Goal: Book appointment/travel/reservation

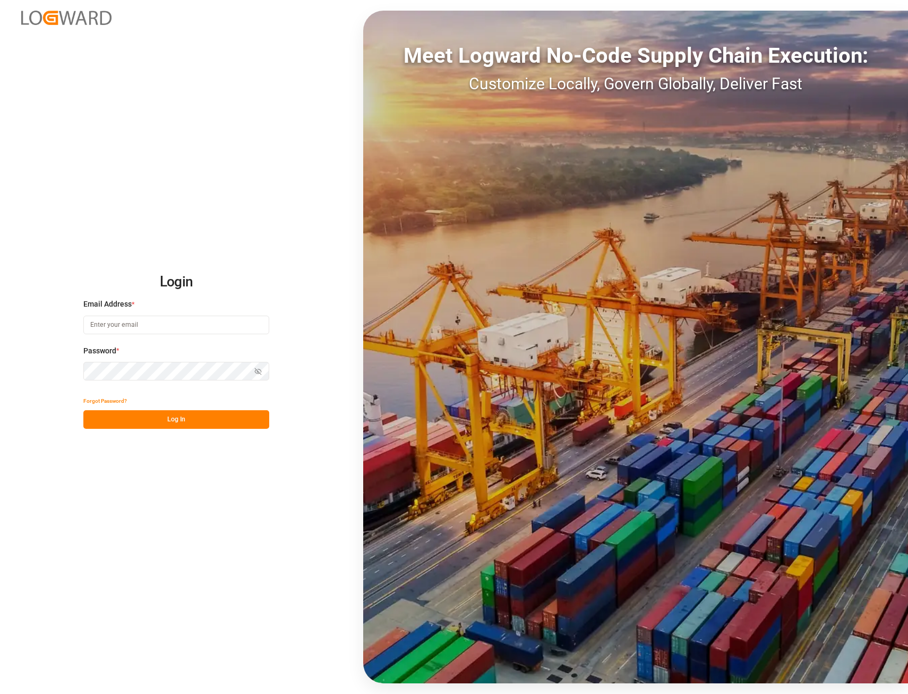
type input "[EMAIL_ADDRESS][PERSON_NAME][DOMAIN_NAME]"
click at [175, 420] on button "Log In" at bounding box center [176, 419] width 186 height 19
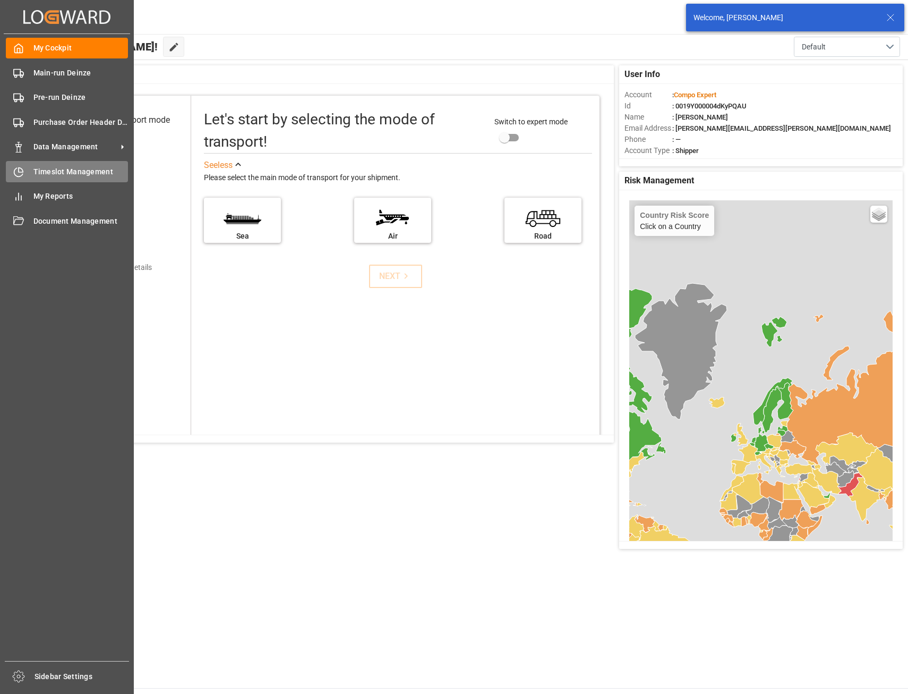
click at [49, 168] on span "Timeslot Management" at bounding box center [80, 171] width 95 height 11
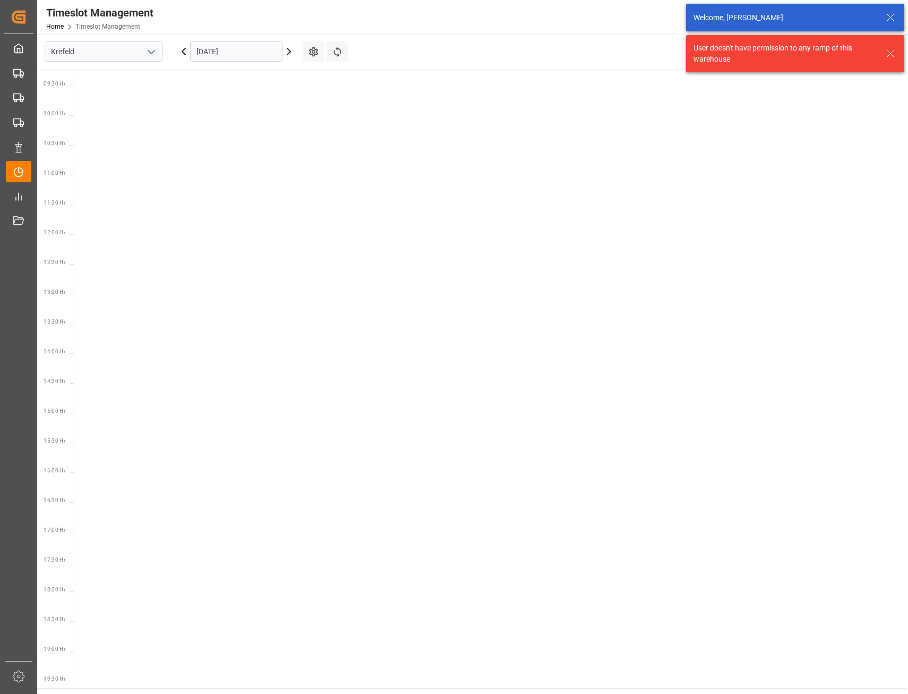
scroll to position [551, 0]
click at [151, 52] on icon "open menu" at bounding box center [151, 52] width 13 height 13
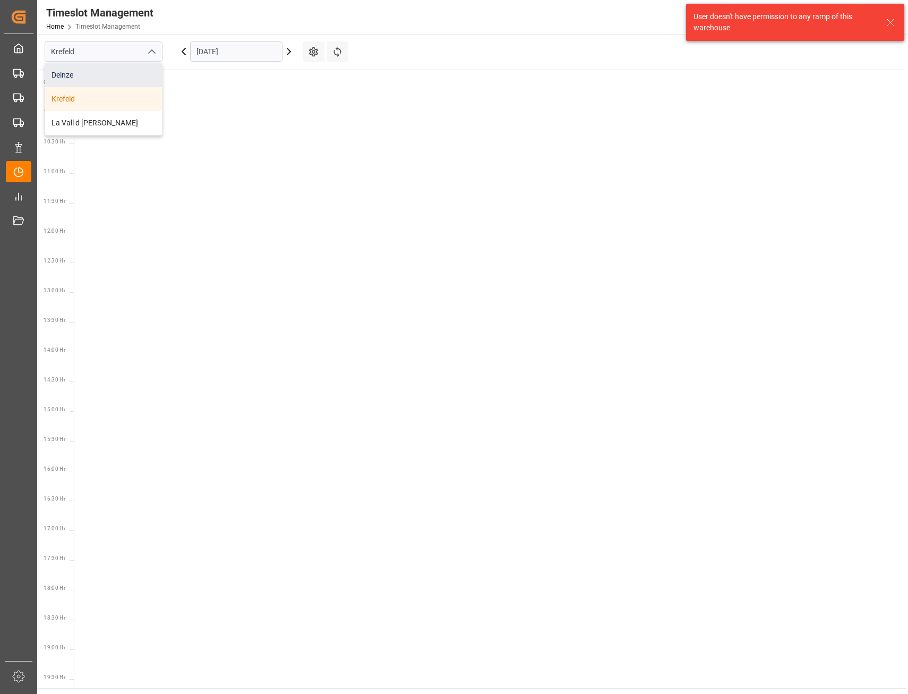
click at [107, 74] on div "Deinze" at bounding box center [103, 75] width 117 height 24
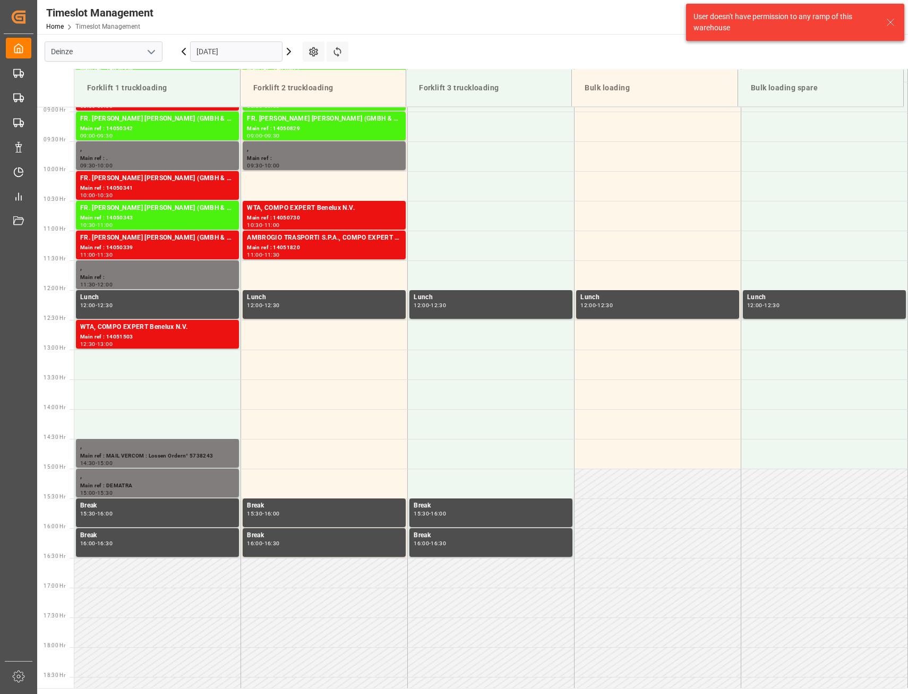
scroll to position [588, 0]
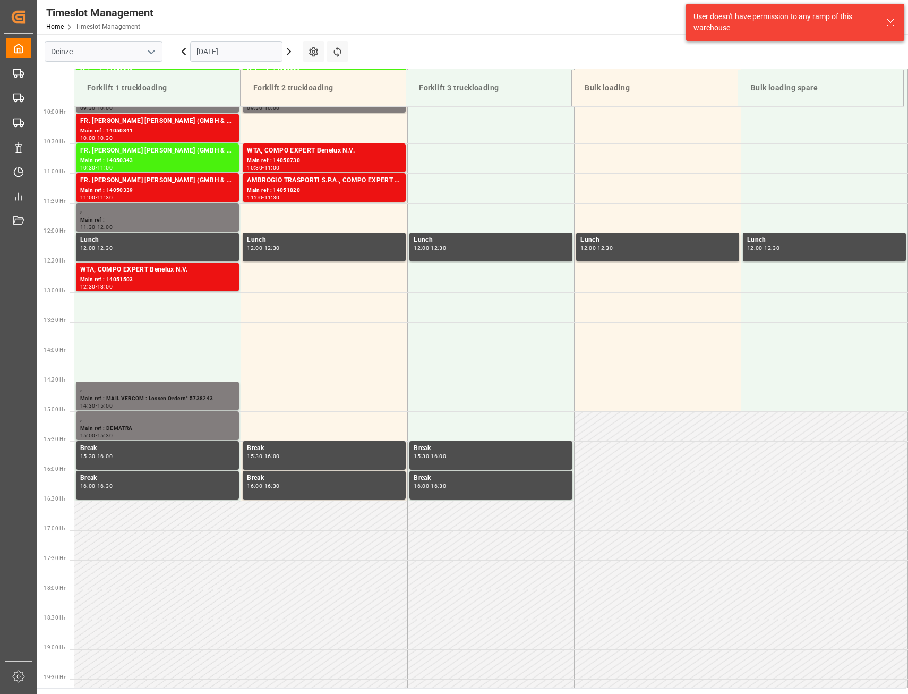
click at [271, 54] on input "[DATE]" at bounding box center [236, 51] width 92 height 20
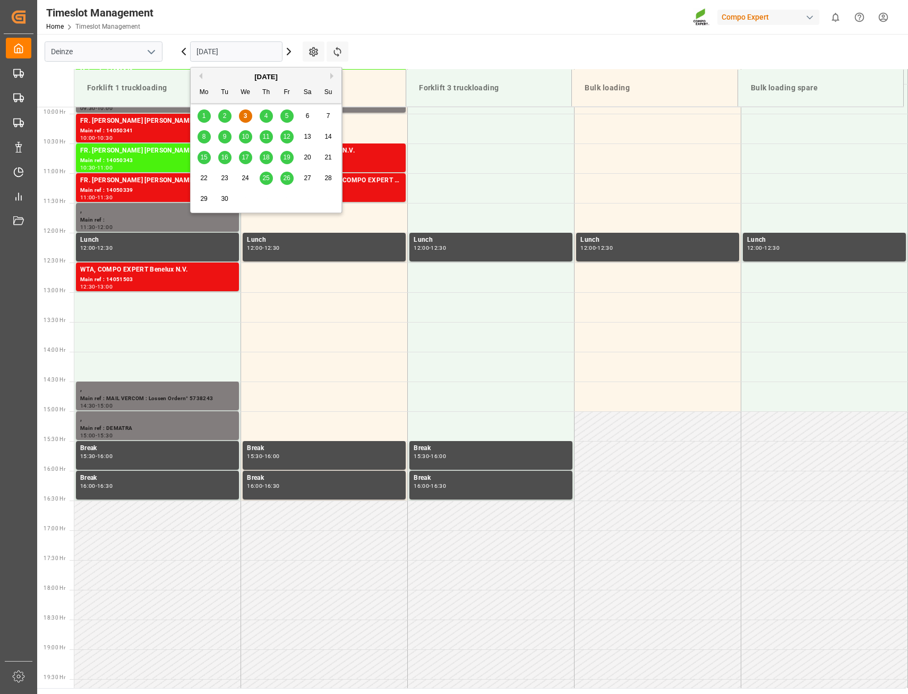
click at [202, 134] on span "8" at bounding box center [204, 136] width 4 height 7
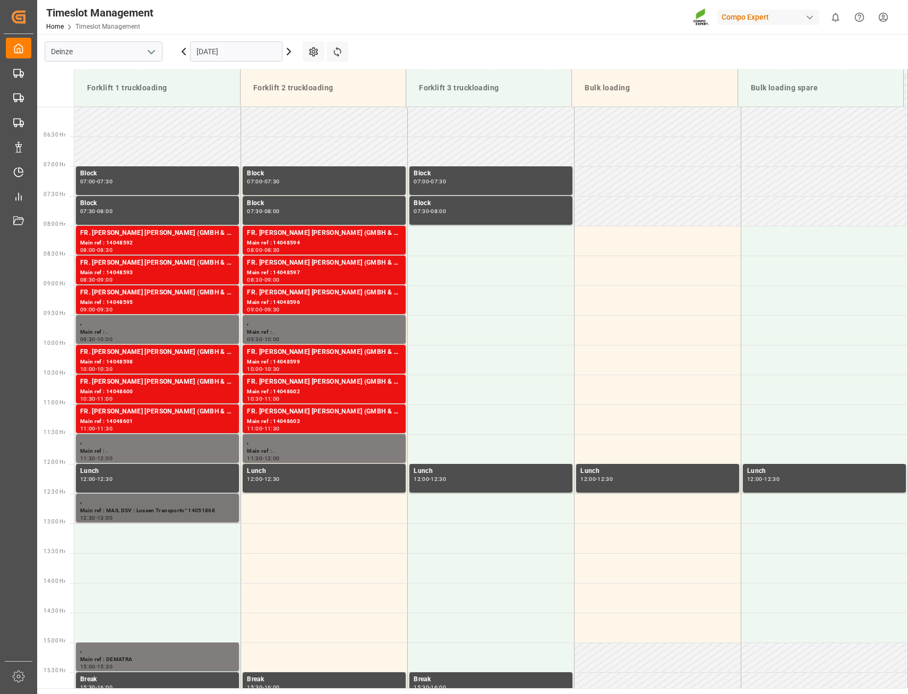
scroll to position [375, 0]
